Goal: Task Accomplishment & Management: Use online tool/utility

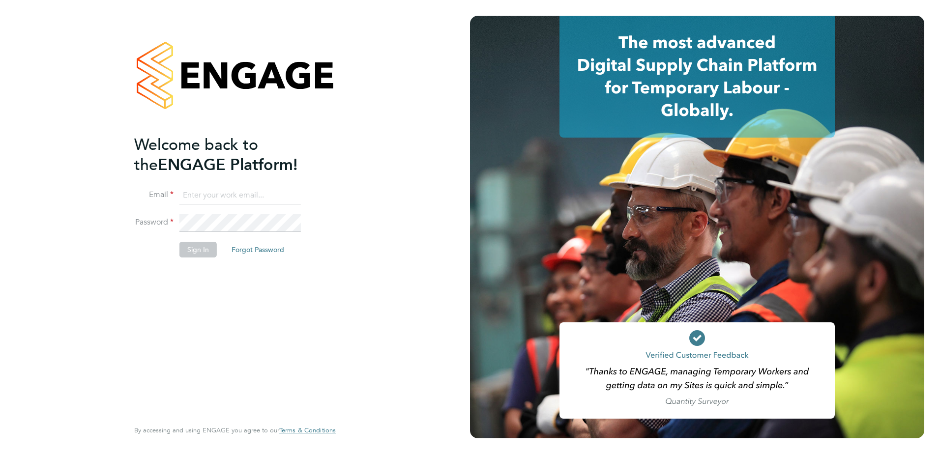
type input "john.oneill2@vistry.co.uk"
click at [189, 250] on button "Sign In" at bounding box center [197, 250] width 37 height 16
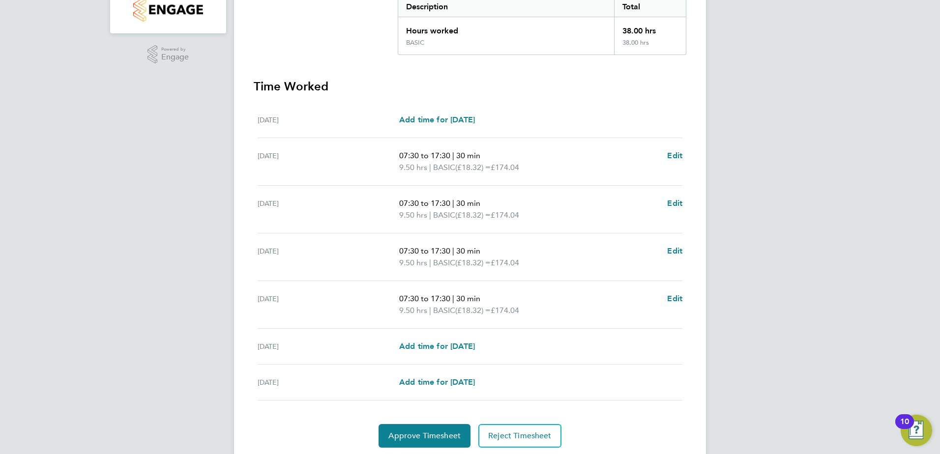
scroll to position [244, 0]
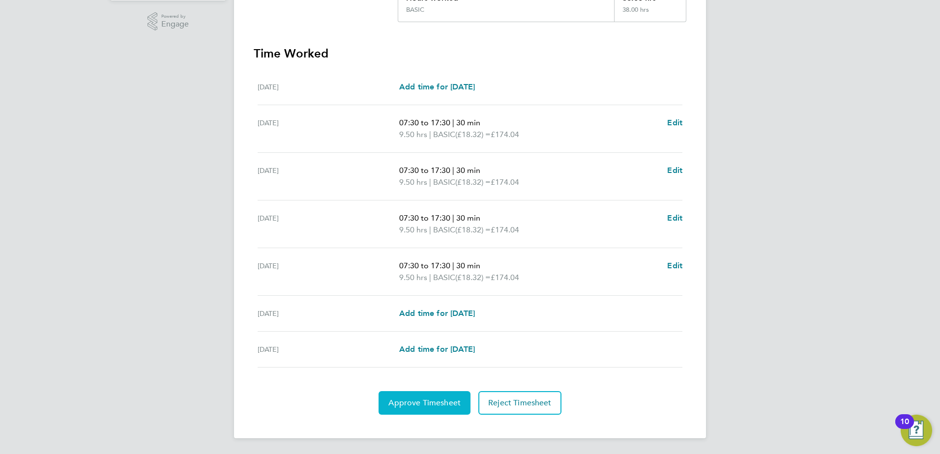
click at [426, 405] on span "Approve Timesheet" at bounding box center [424, 403] width 72 height 10
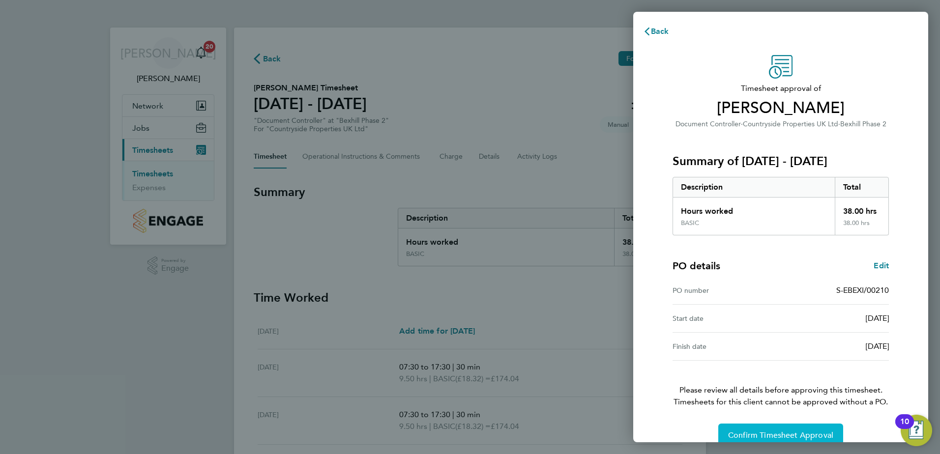
click at [750, 433] on span "Confirm Timesheet Approval" at bounding box center [780, 436] width 105 height 10
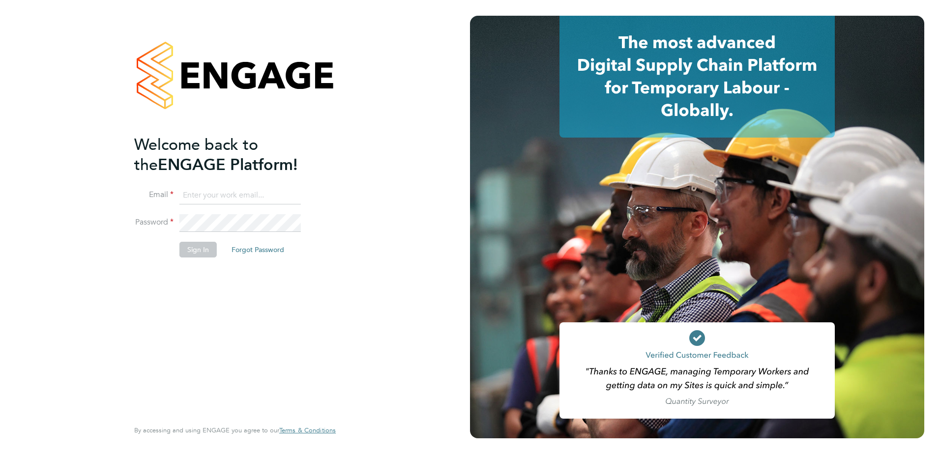
type input "john.oneill2@vistry.co.uk"
click at [190, 255] on button "Sign In" at bounding box center [197, 250] width 37 height 16
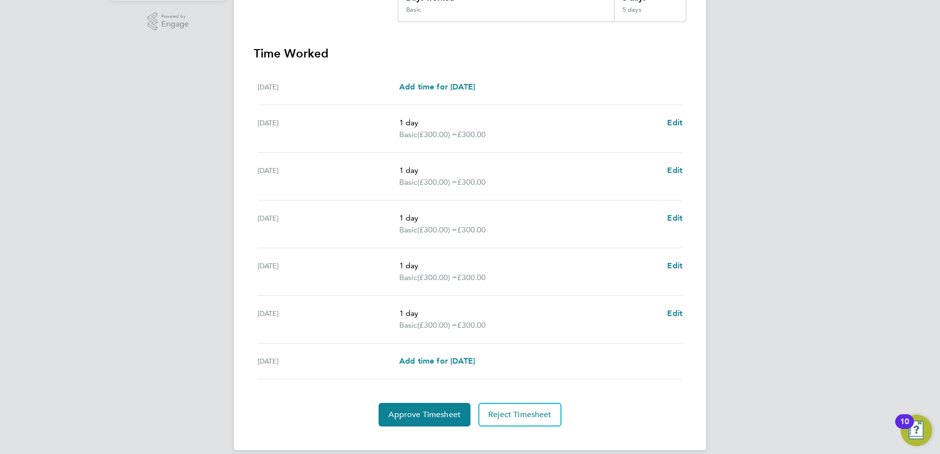
scroll to position [246, 0]
click at [428, 414] on span "Approve Timesheet" at bounding box center [424, 413] width 72 height 10
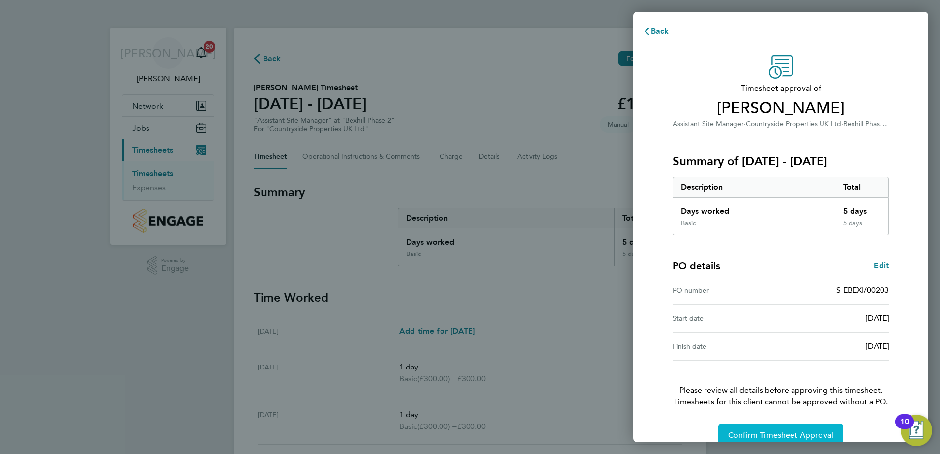
click at [741, 428] on button "Confirm Timesheet Approval" at bounding box center [780, 436] width 125 height 24
